Goal: Information Seeking & Learning: Find specific fact

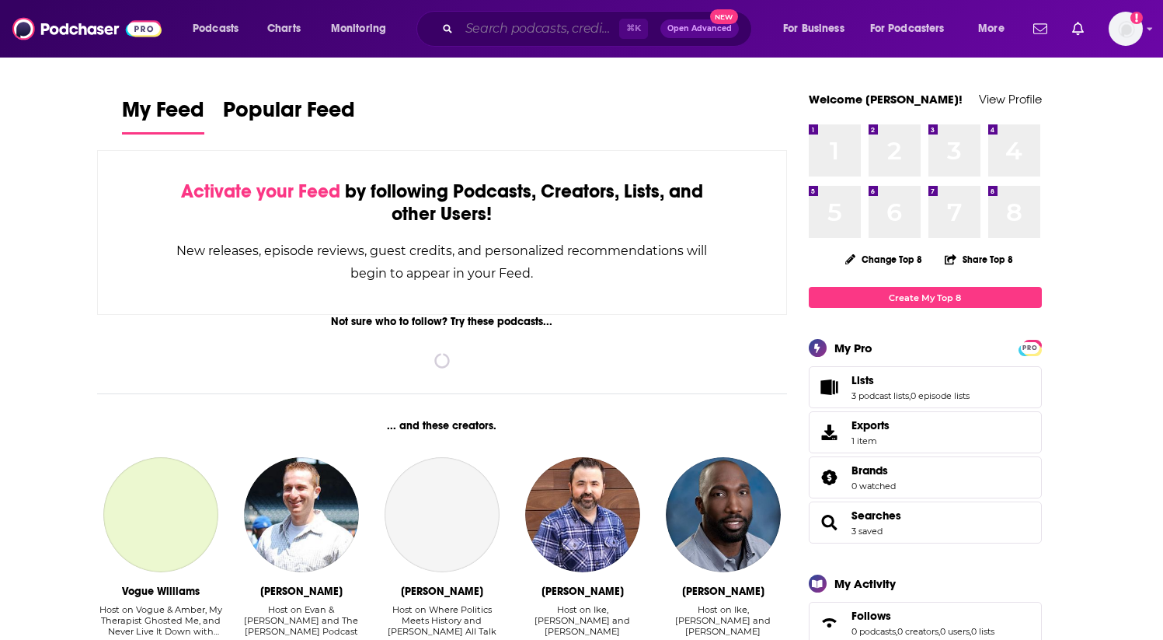
click at [512, 26] on input "Search podcasts, credits, & more..." at bounding box center [539, 28] width 160 height 25
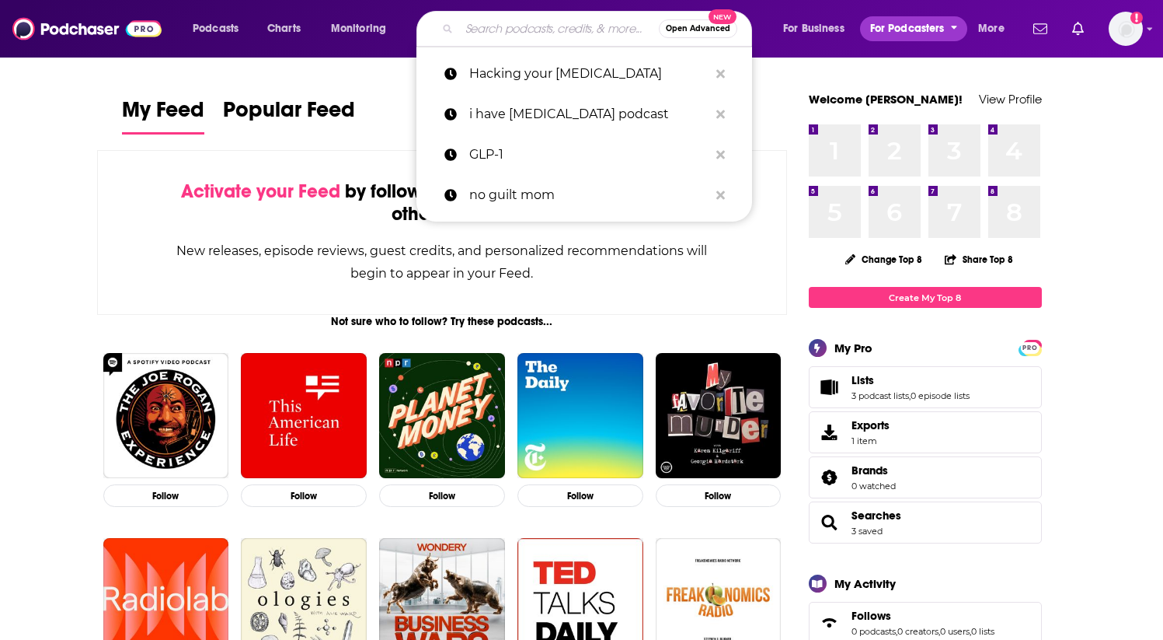
click at [862, 29] on button "For Podcasters" at bounding box center [913, 28] width 107 height 25
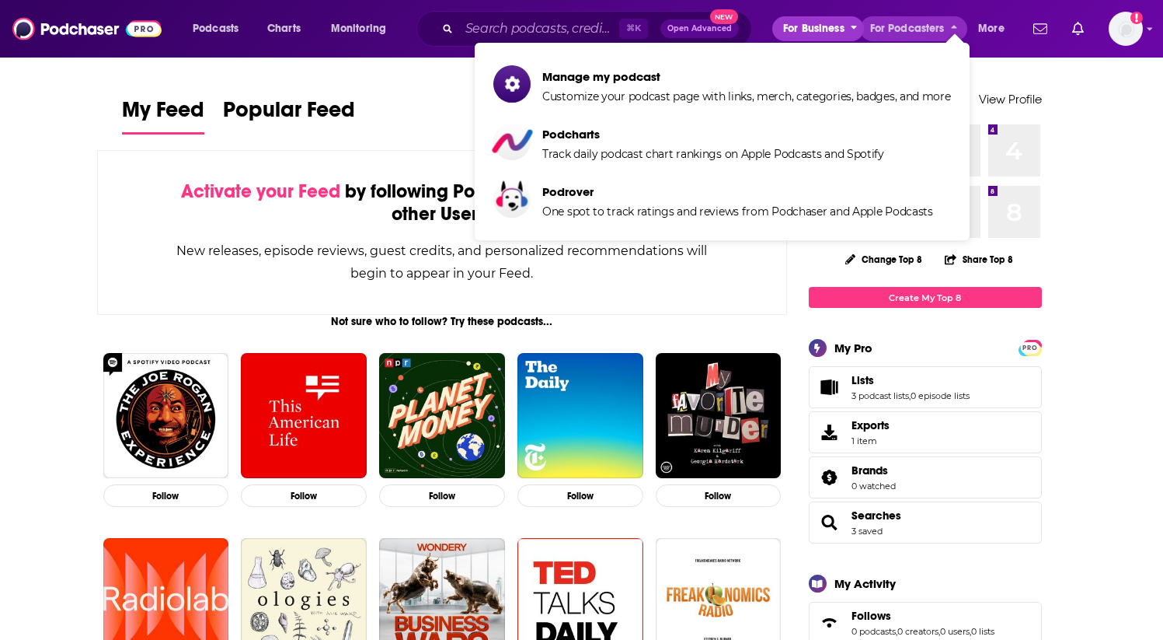
click at [829, 29] on span "For Business" at bounding box center [813, 29] width 61 height 22
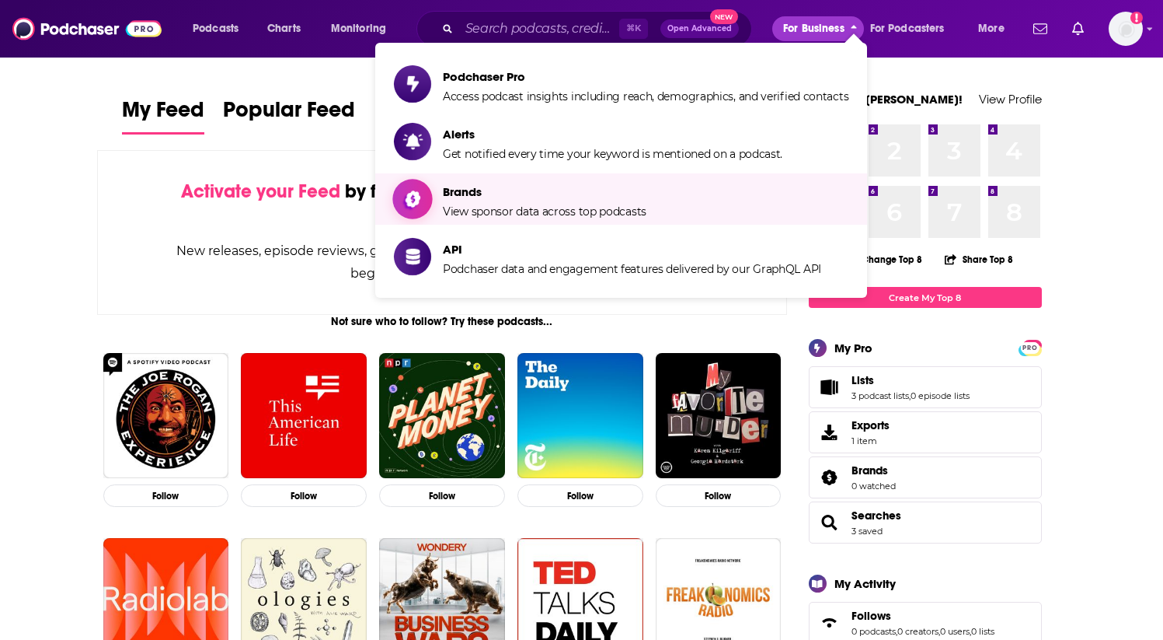
click at [473, 197] on span "Brands" at bounding box center [545, 191] width 204 height 15
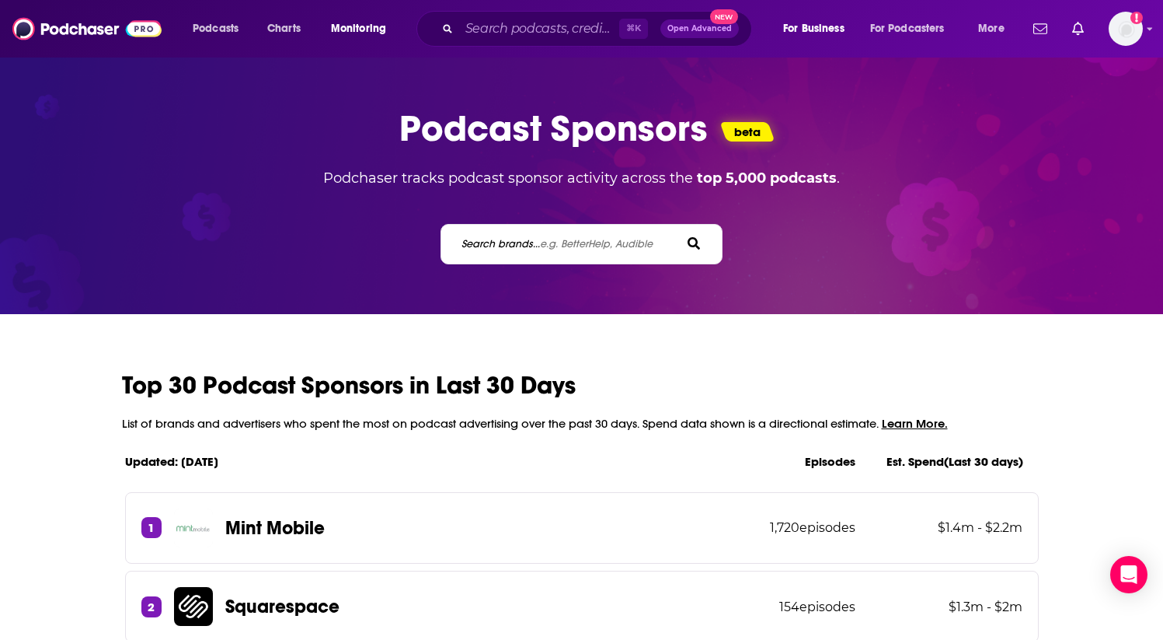
click at [537, 239] on label "Search brands... e.g. BetterHelp, Audible" at bounding box center [557, 243] width 191 height 13
click at [537, 239] on input "Search brands... e.g. BetterHelp, Audible" at bounding box center [530, 243] width 140 height 16
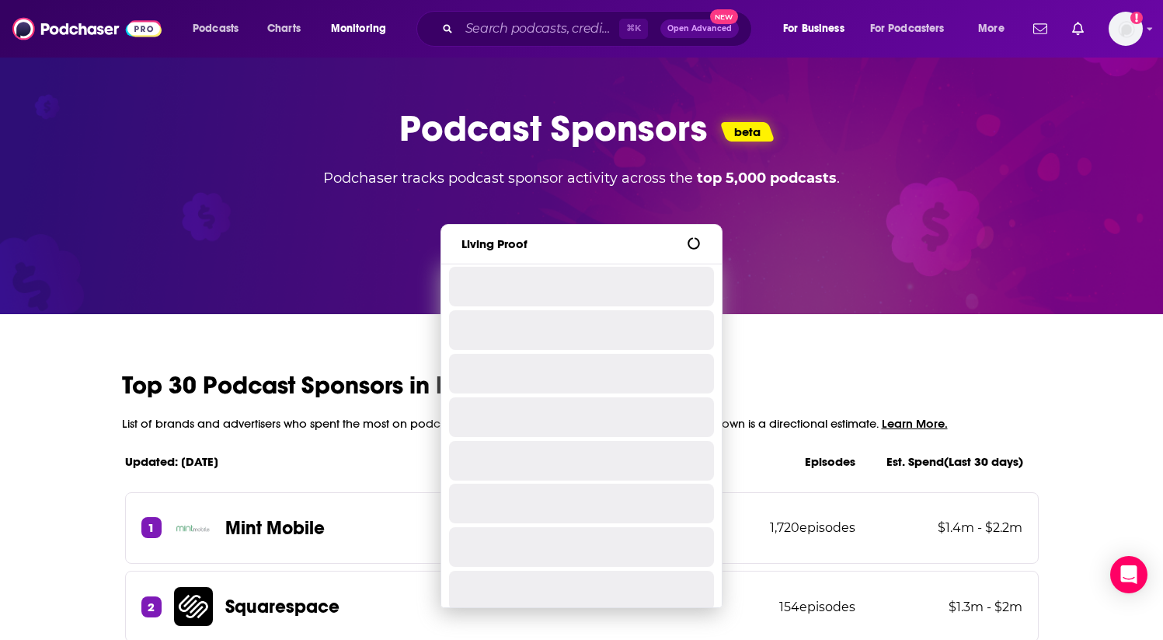
type input "Living Proof"
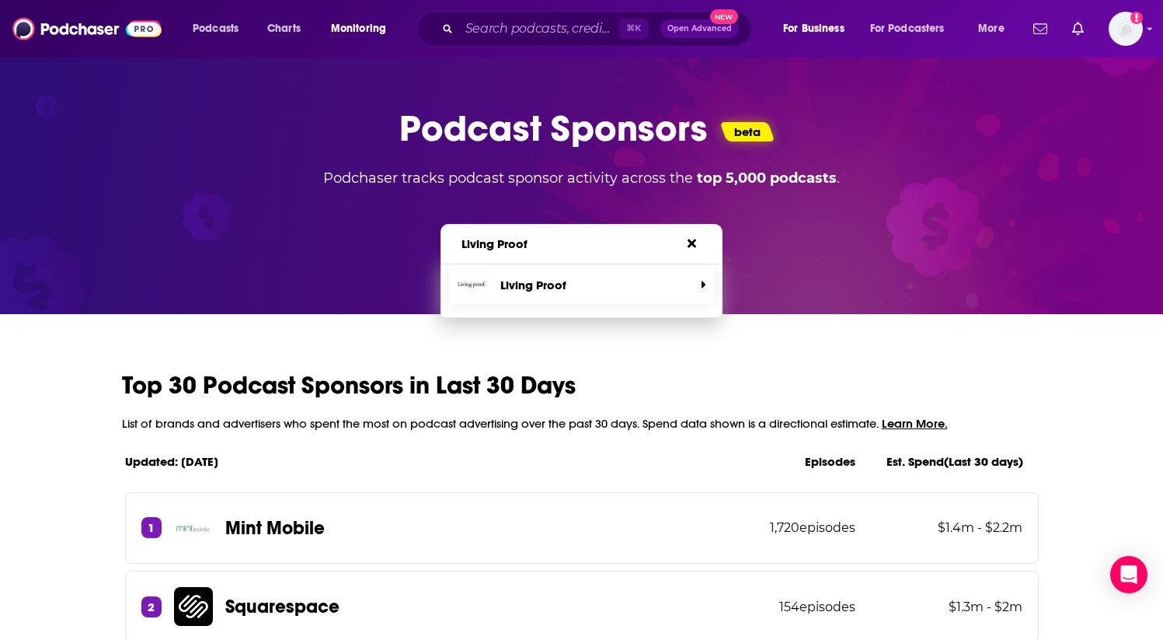
click at [532, 289] on p "Living Proof" at bounding box center [534, 284] width 66 height 15
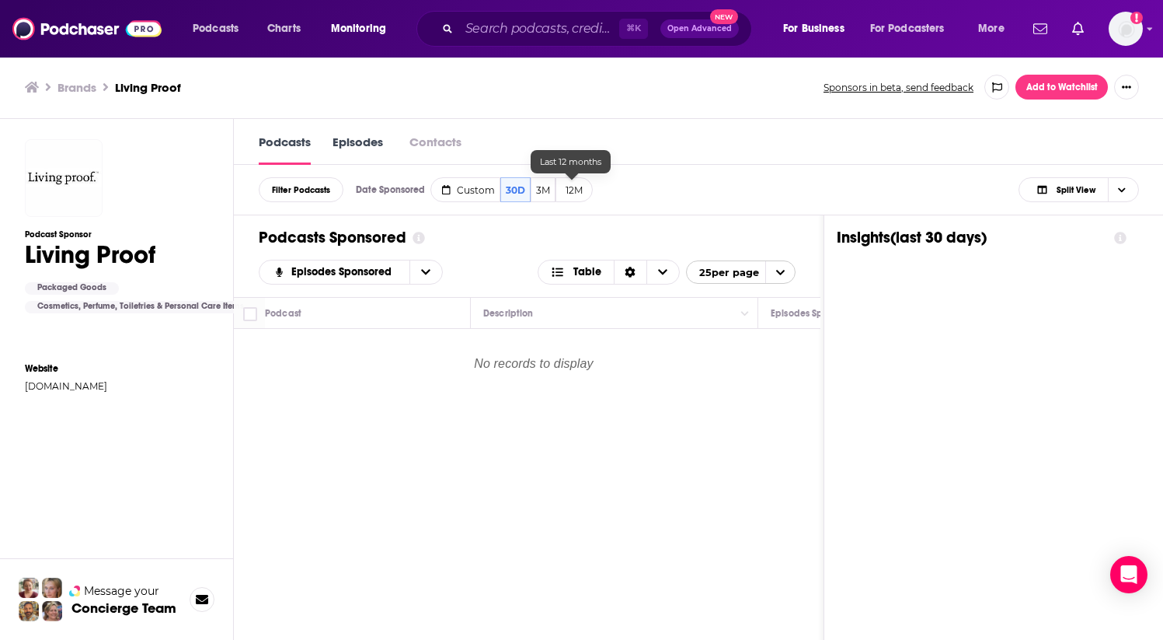
click at [571, 194] on button "12M" at bounding box center [574, 189] width 37 height 25
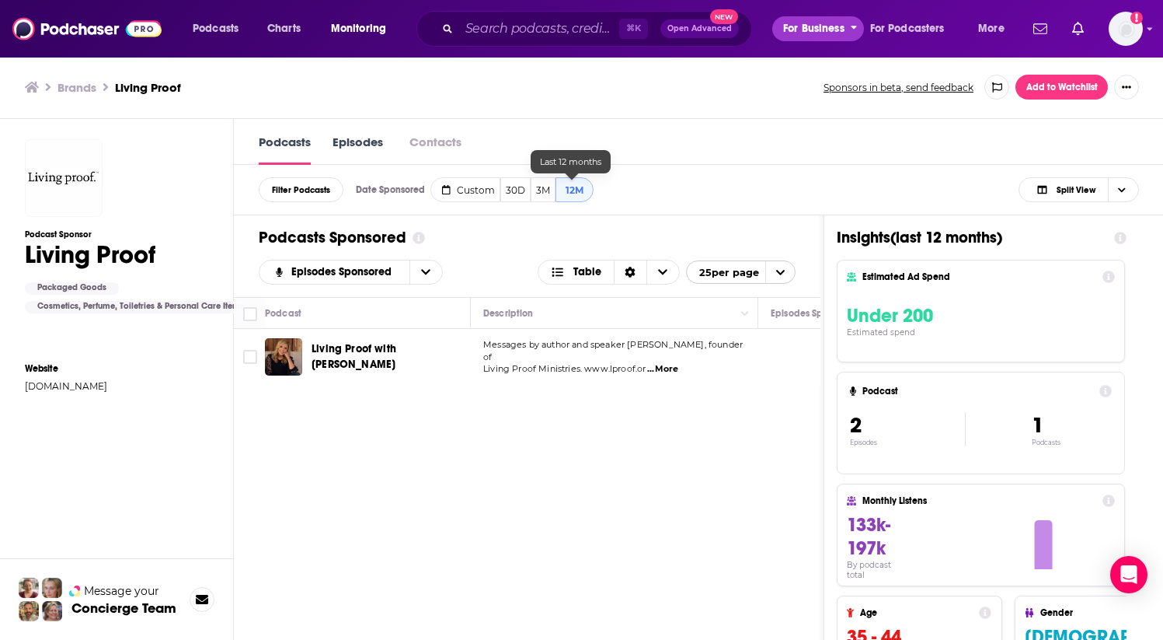
click at [832, 30] on span "For Business" at bounding box center [813, 29] width 61 height 22
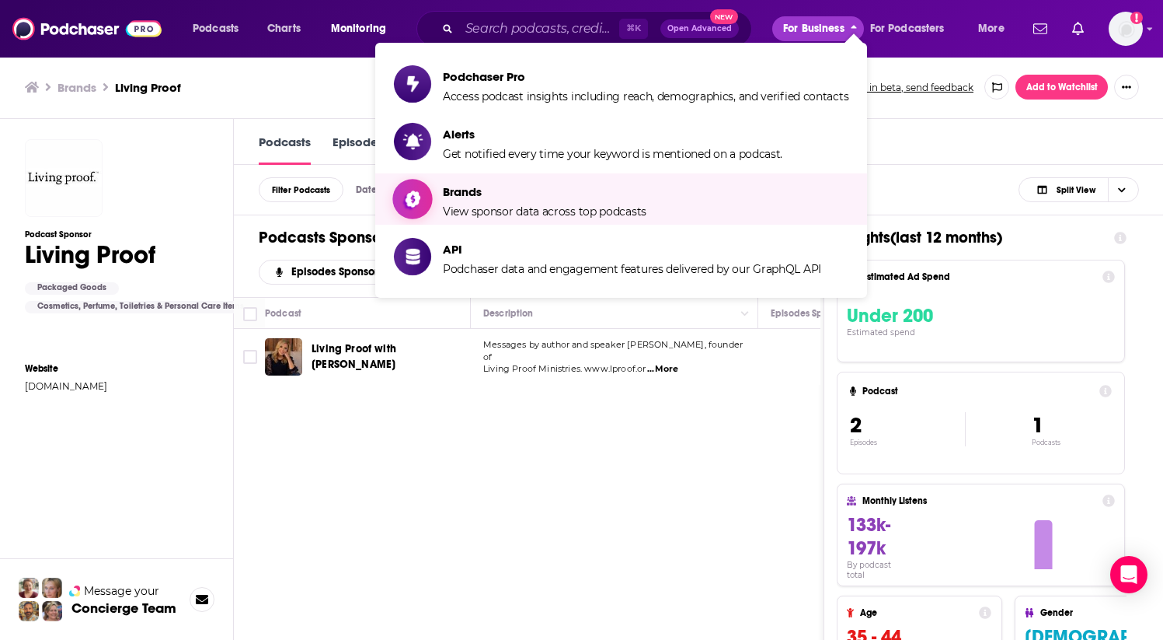
click at [469, 196] on span "Brands" at bounding box center [545, 191] width 204 height 15
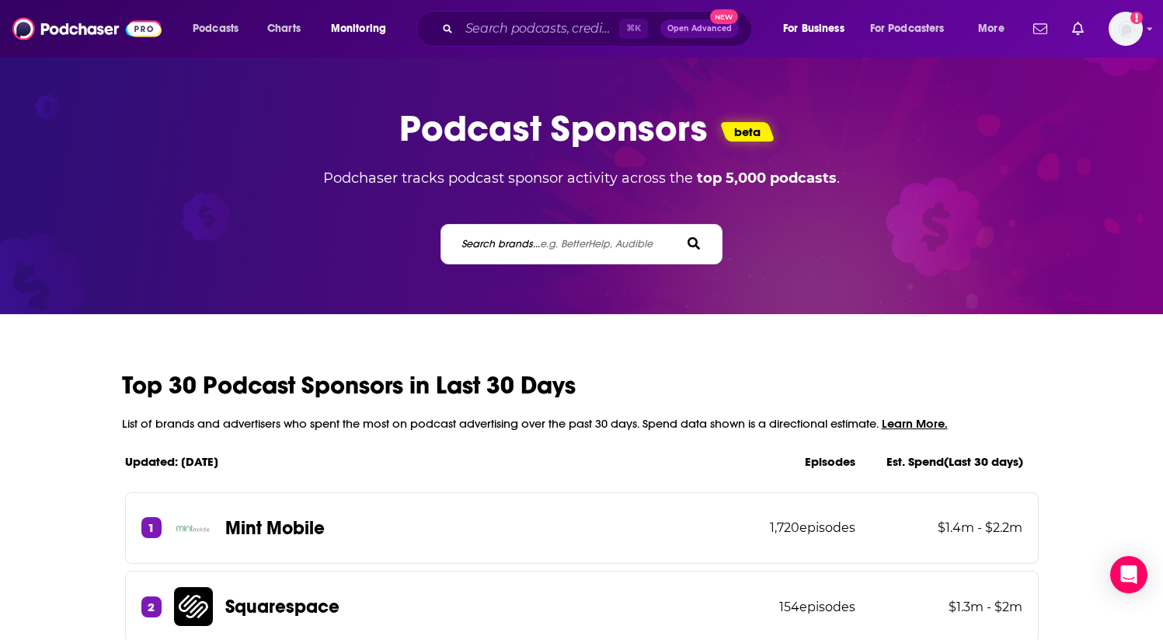
click at [513, 229] on div "Search brands... e.g. BetterHelp, Audible" at bounding box center [582, 244] width 282 height 40
click at [493, 238] on label "Search brands... e.g. BetterHelp, Audible" at bounding box center [557, 243] width 191 height 13
click at [493, 238] on input "Search brands... e.g. BetterHelp, Audible" at bounding box center [530, 243] width 140 height 16
type input "Olaplex"
click at [580, 238] on span "e.g. BetterHelp, Audible" at bounding box center [596, 243] width 113 height 13
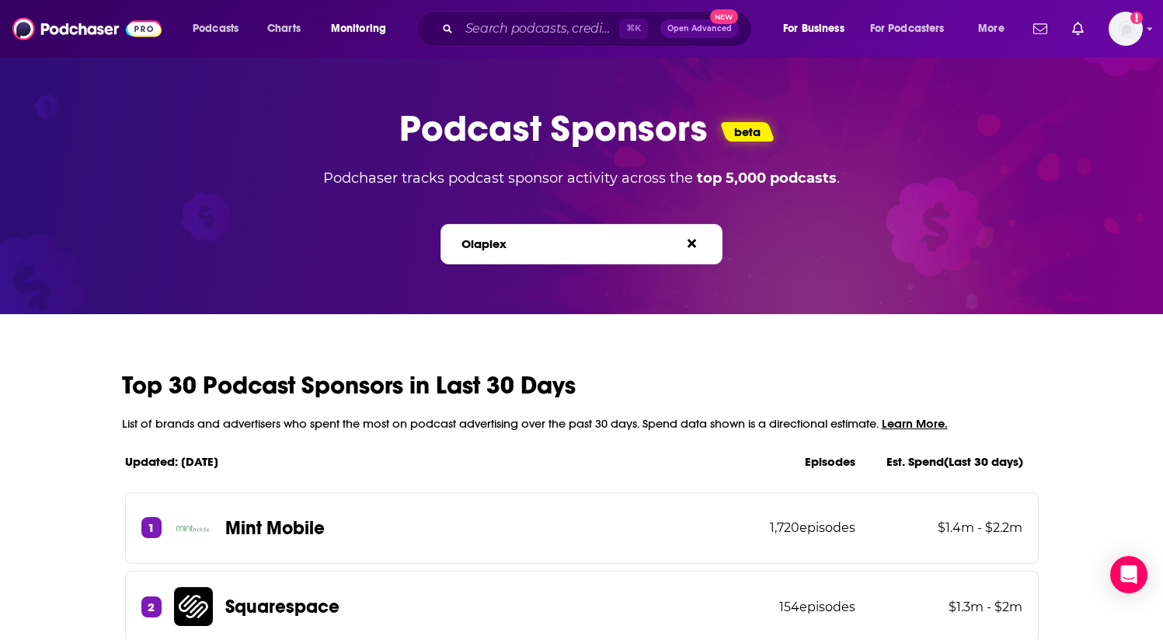
click at [580, 238] on input "Olaplex" at bounding box center [530, 243] width 140 height 16
